Goal: Navigation & Orientation: Find specific page/section

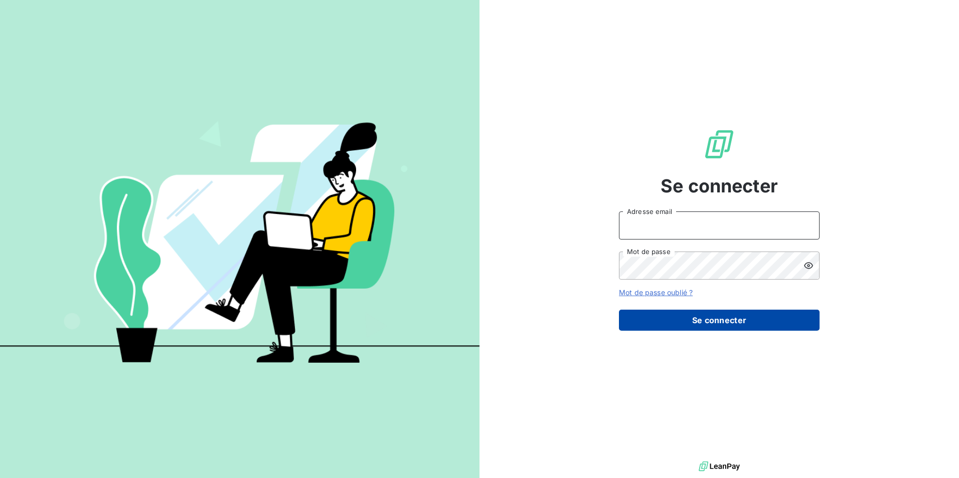
type input "[EMAIL_ADDRESS][DOMAIN_NAME]"
click at [704, 322] on button "Se connecter" at bounding box center [719, 320] width 201 height 21
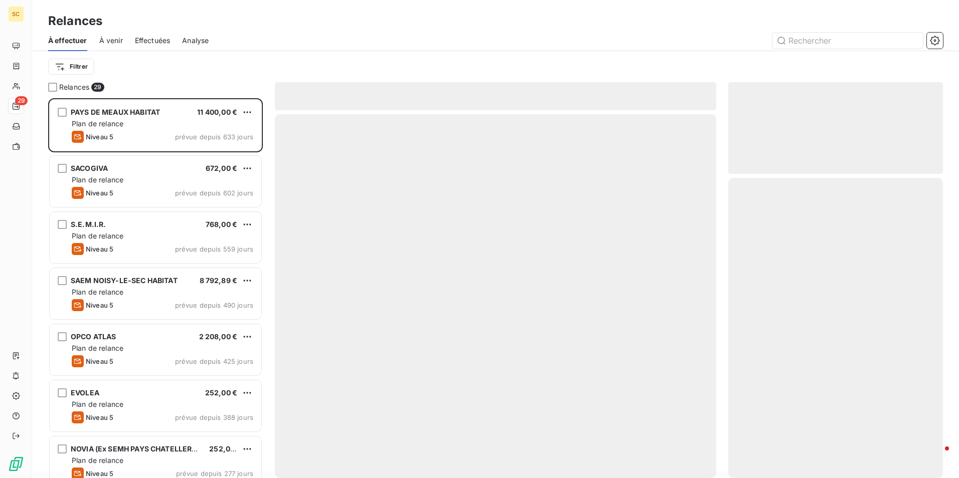
scroll to position [373, 207]
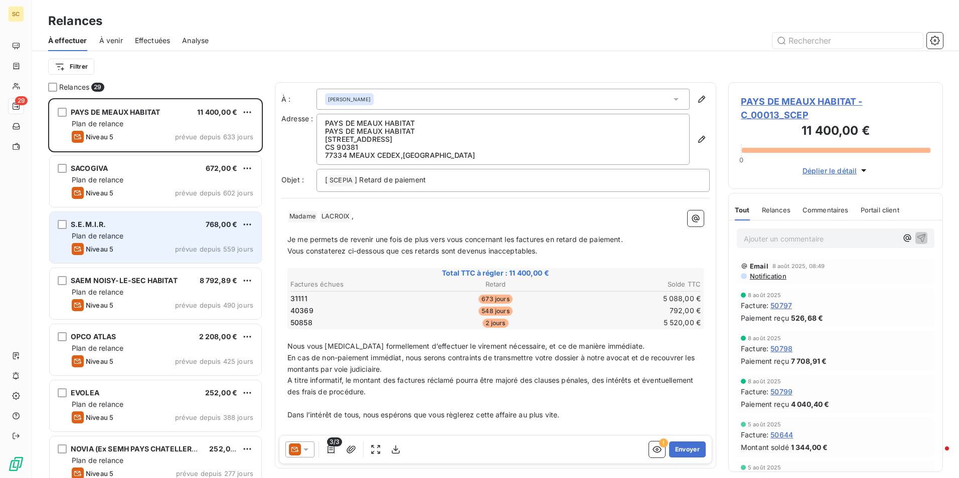
click at [137, 235] on div "Plan de relance" at bounding box center [163, 236] width 182 height 10
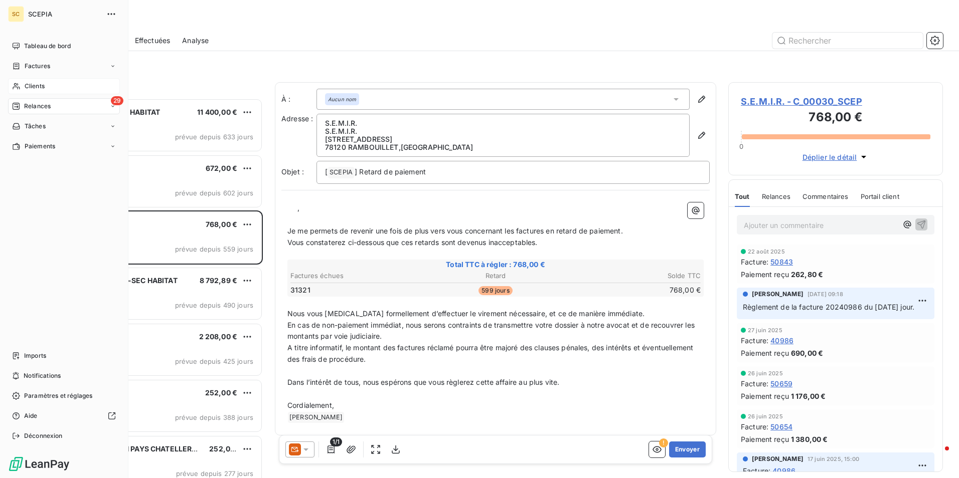
click at [37, 85] on span "Clients" at bounding box center [35, 86] width 20 height 9
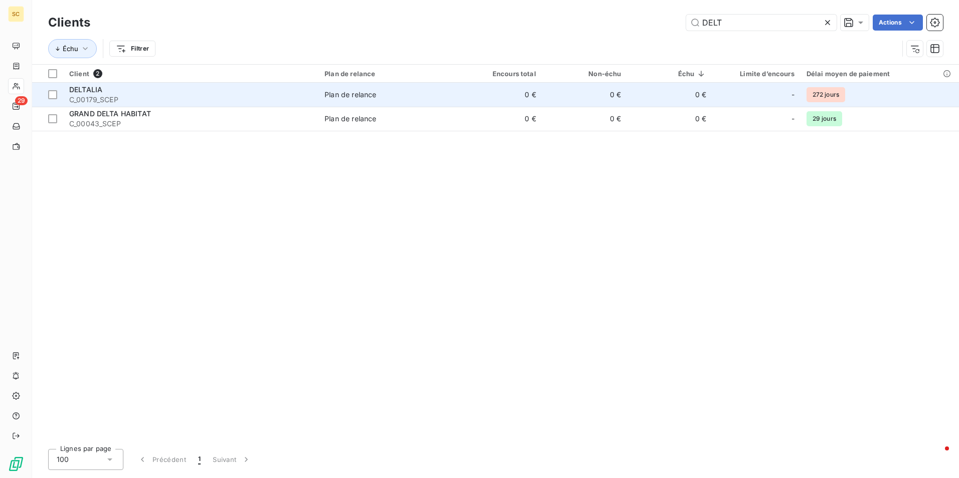
type input "DELT"
click at [98, 92] on span "DELTALIA" at bounding box center [85, 89] width 33 height 9
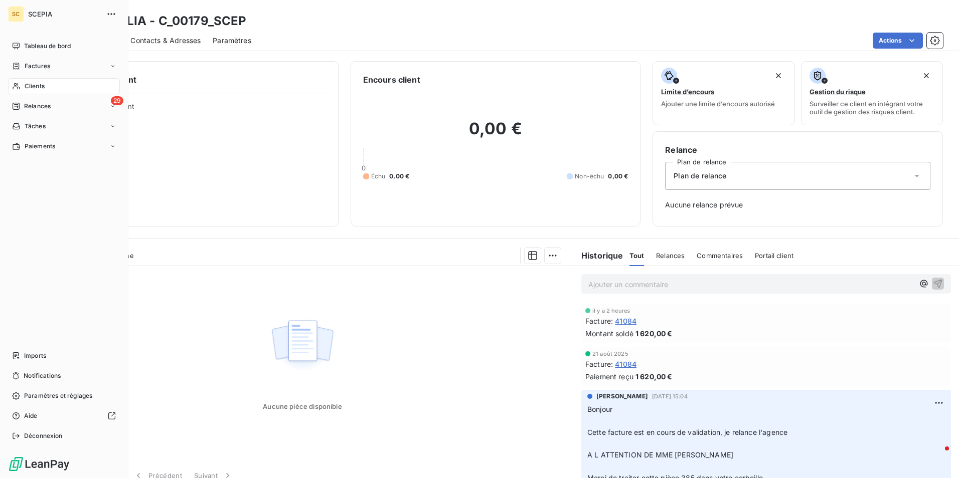
click at [29, 83] on span "Clients" at bounding box center [35, 86] width 20 height 9
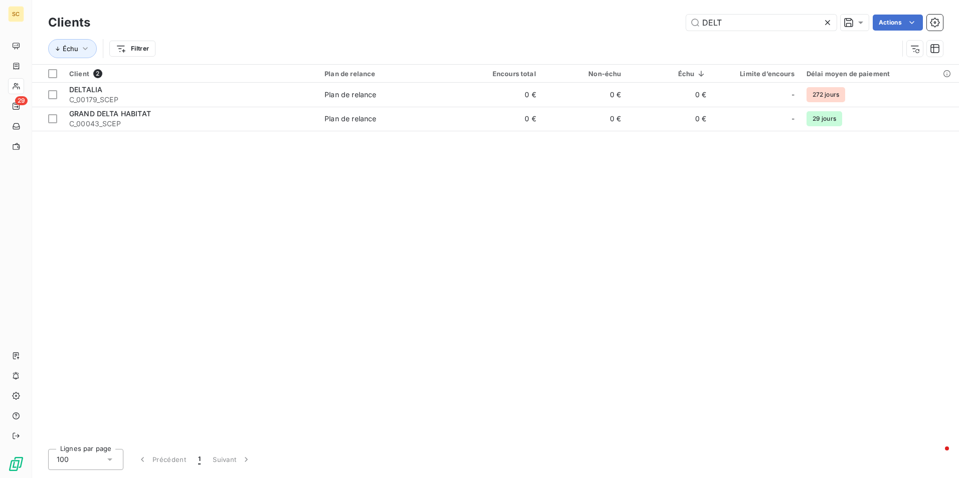
click at [825, 17] on div at bounding box center [829, 23] width 14 height 16
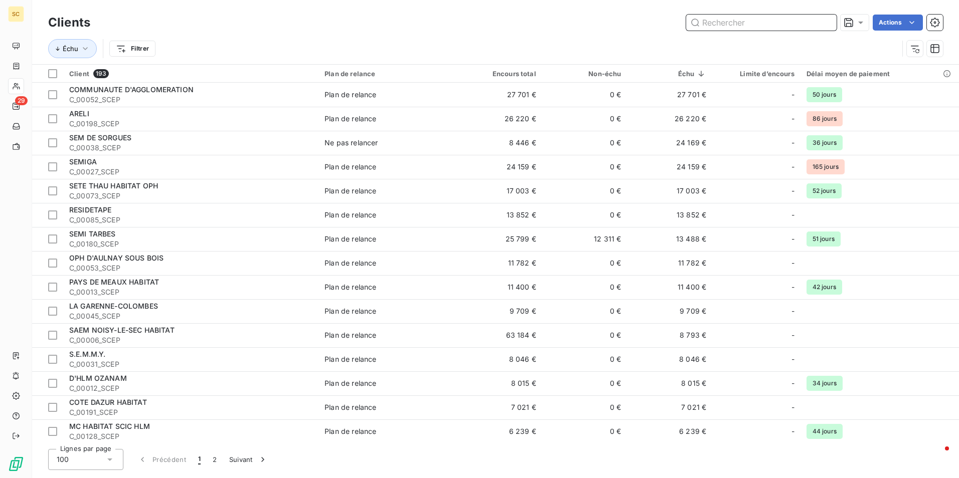
click at [785, 18] on input "text" at bounding box center [761, 23] width 150 height 16
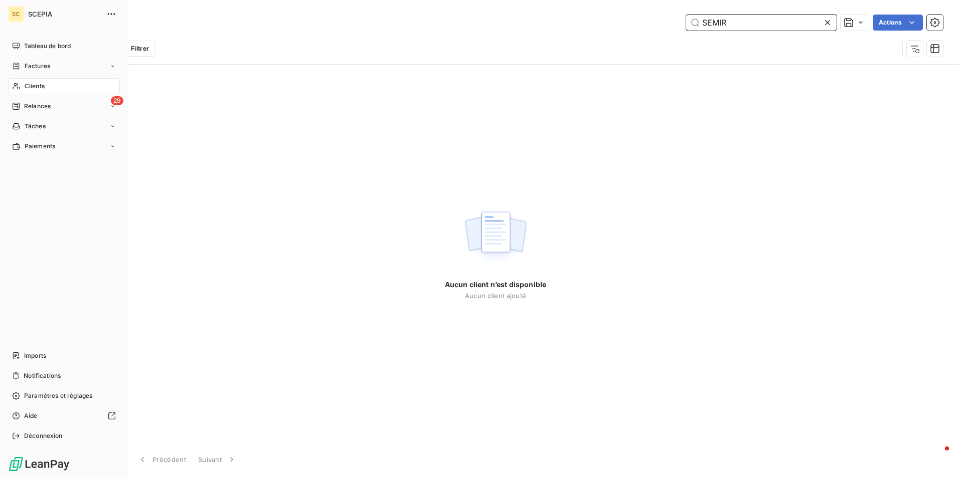
type input "SEMIR"
click at [38, 87] on span "Clients" at bounding box center [35, 86] width 20 height 9
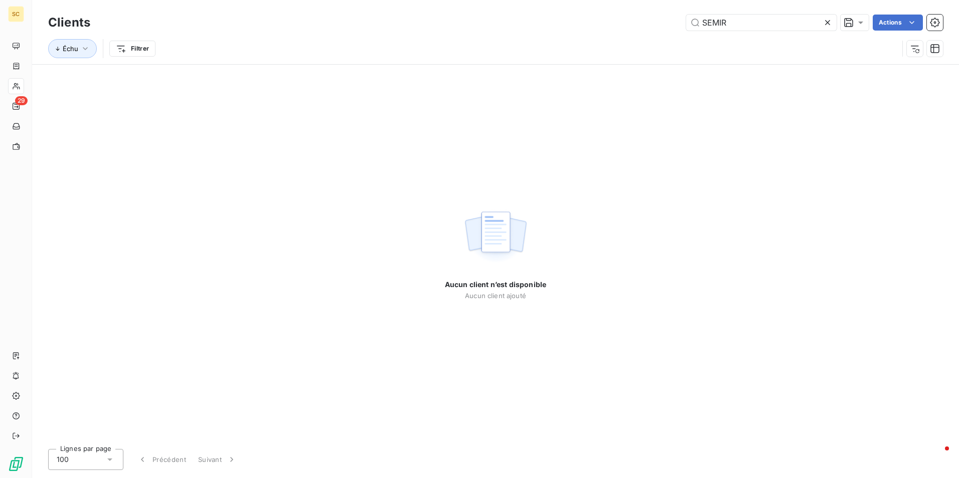
click at [827, 22] on icon at bounding box center [827, 22] width 5 height 5
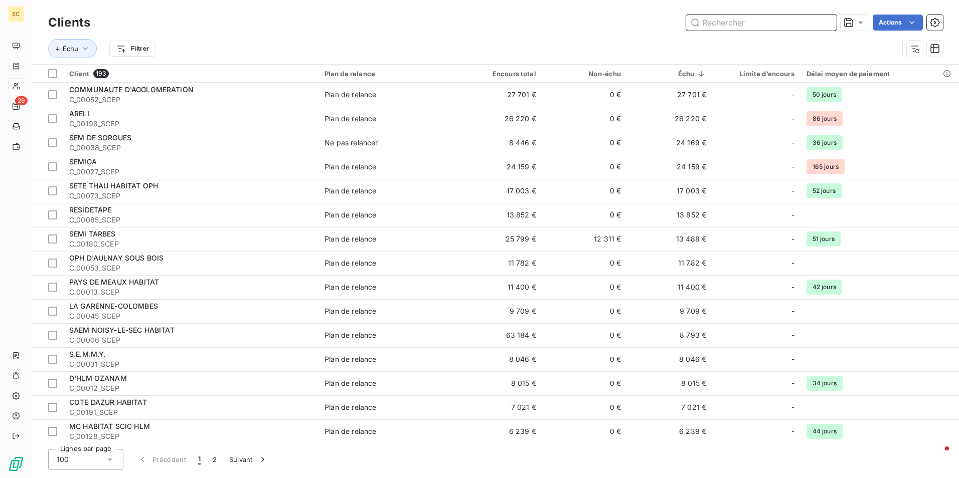
click at [742, 25] on input "text" at bounding box center [761, 23] width 150 height 16
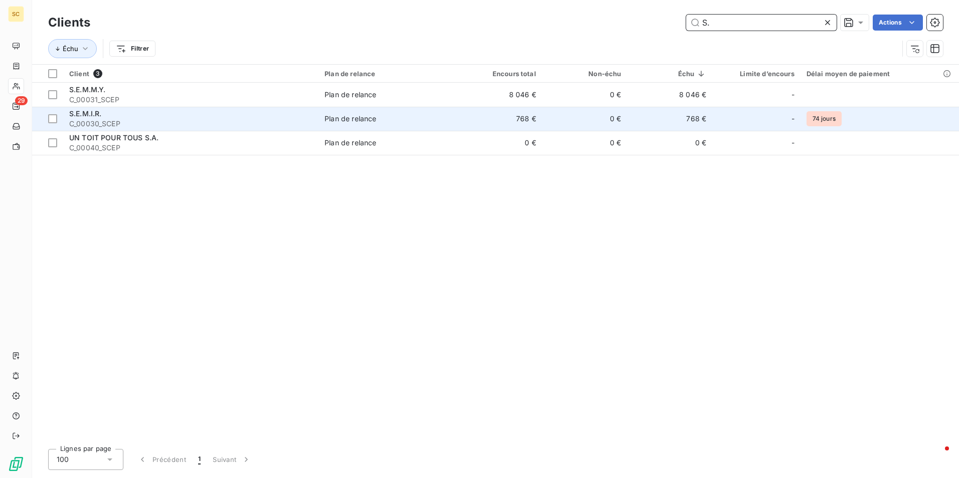
type input "S."
click at [81, 114] on span "S.E.M.I.R." at bounding box center [85, 113] width 33 height 9
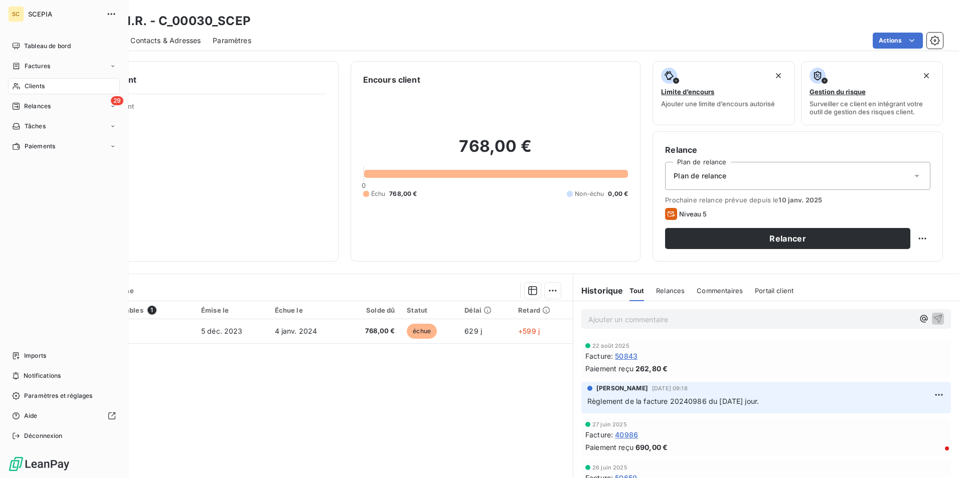
click at [43, 87] on span "Clients" at bounding box center [35, 86] width 20 height 9
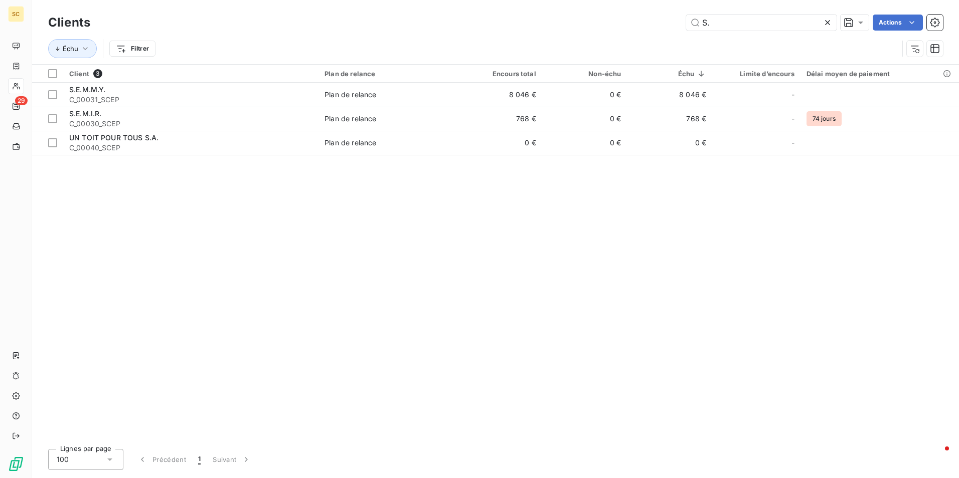
drag, startPoint x: 723, startPoint y: 22, endPoint x: 684, endPoint y: 21, distance: 38.6
click at [684, 21] on div "S. Actions" at bounding box center [522, 23] width 840 height 16
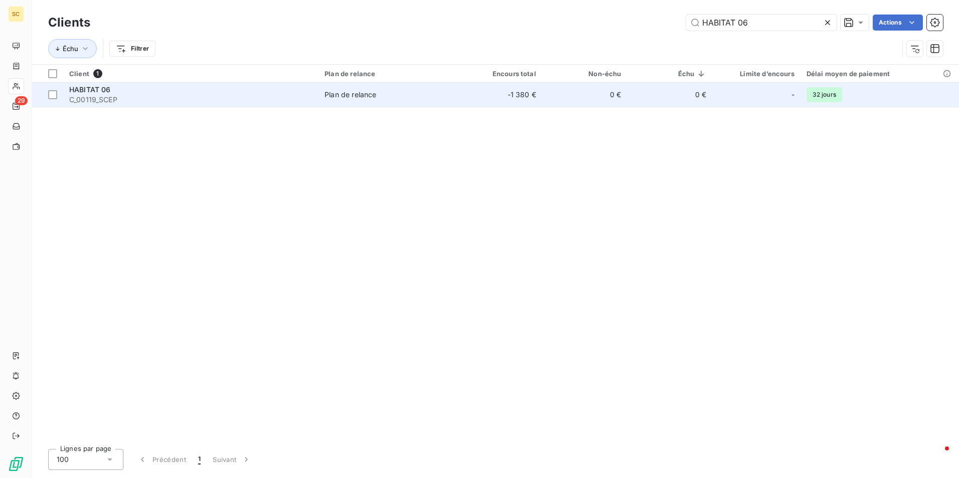
type input "HABITAT 06"
click at [83, 89] on span "HABITAT 06" at bounding box center [90, 89] width 42 height 9
